Goal: Navigation & Orientation: Understand site structure

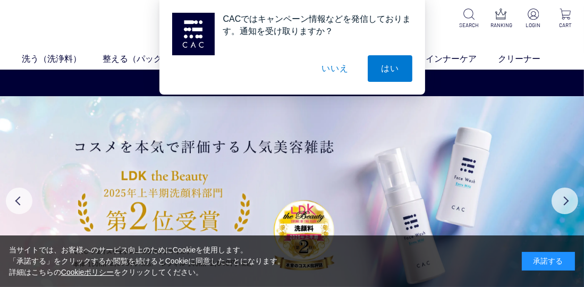
click at [341, 71] on button "いいえ" at bounding box center [334, 68] width 53 height 27
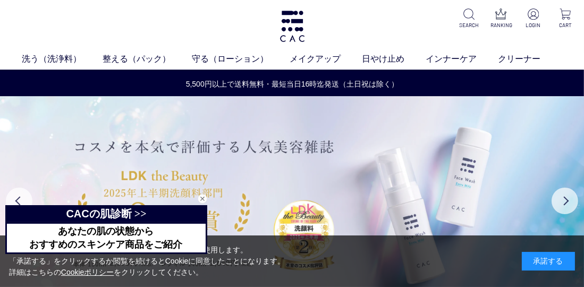
click at [457, 174] on img at bounding box center [292, 200] width 584 height 209
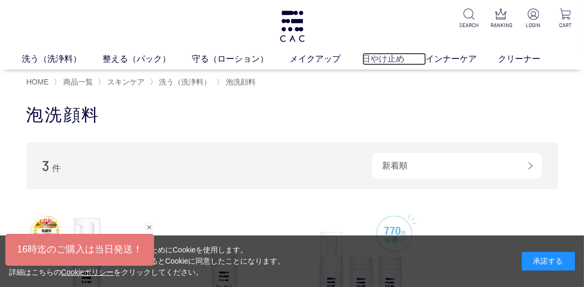
click at [378, 56] on link "日やけ止め" at bounding box center [394, 59] width 64 height 13
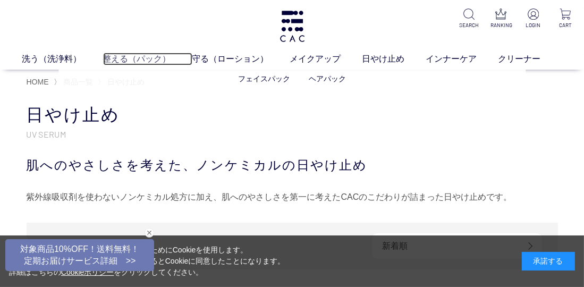
click at [143, 58] on link "整える（パック）" at bounding box center [147, 59] width 89 height 13
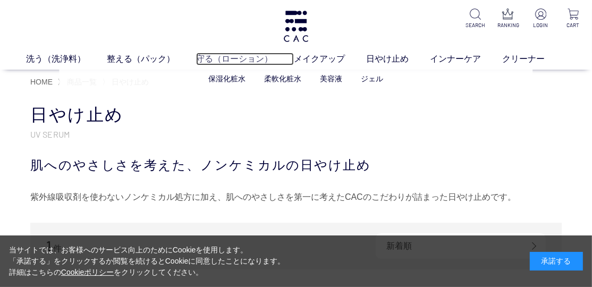
click at [200, 59] on link "守る（ローション）" at bounding box center [245, 59] width 98 height 13
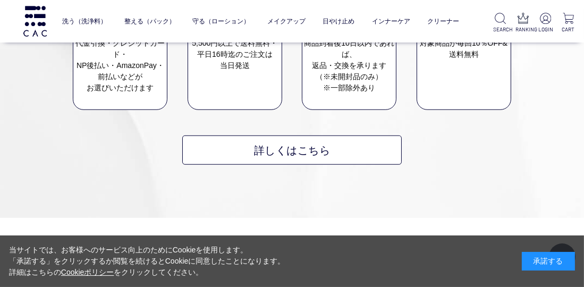
scroll to position [1009, 0]
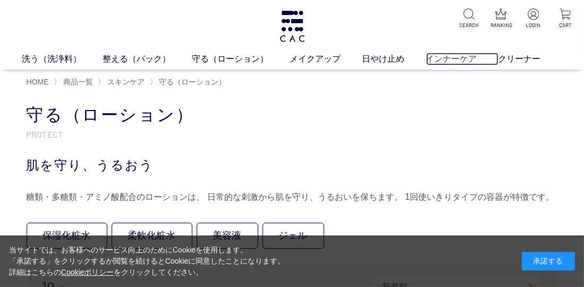
click at [461, 56] on link "インナーケア" at bounding box center [462, 59] width 72 height 13
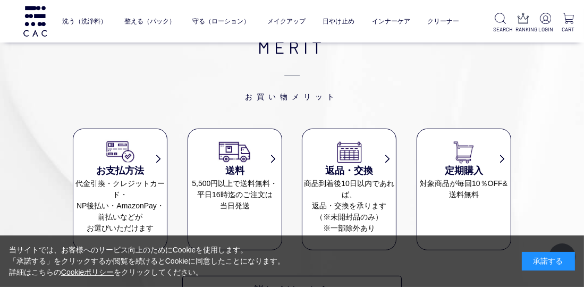
scroll to position [478, 0]
